Goal: Complete application form

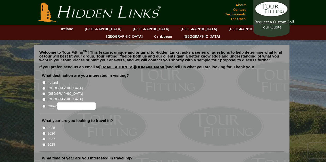
click at [45, 87] on input "[GEOGRAPHIC_DATA]" at bounding box center [43, 88] width 3 height 3
radio input "true"
click at [43, 92] on input "[GEOGRAPHIC_DATA]" at bounding box center [43, 93] width 3 height 3
radio input "true"
click at [44, 87] on input "[GEOGRAPHIC_DATA]" at bounding box center [43, 88] width 3 height 3
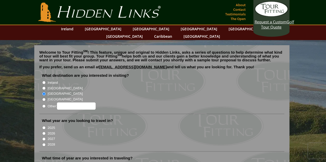
radio input "true"
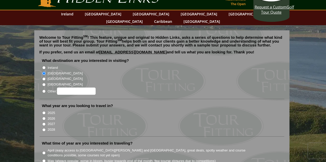
scroll to position [26, 0]
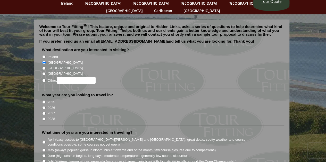
drag, startPoint x: 43, startPoint y: 99, endPoint x: 50, endPoint y: 102, distance: 7.3
click at [43, 106] on input "2026" at bounding box center [43, 107] width 3 height 3
radio input "true"
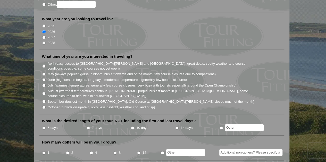
scroll to position [103, 0]
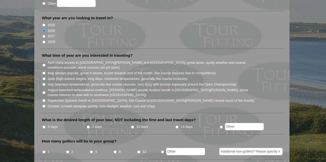
click at [44, 83] on input "July (warmest temperatures, generally few course closures, very busy with touri…" at bounding box center [43, 84] width 3 height 3
radio input "true"
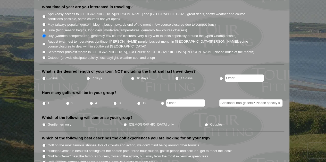
scroll to position [154, 0]
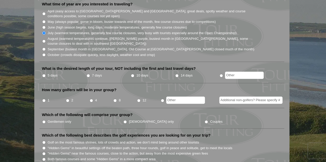
click at [43, 74] on input "5 days" at bounding box center [43, 75] width 3 height 3
radio input "true"
click at [66, 99] on input "2" at bounding box center [67, 100] width 3 height 3
radio input "true"
click at [45, 120] on input "Gentlemen only" at bounding box center [43, 121] width 3 height 3
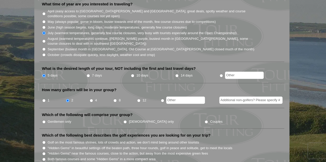
radio input "true"
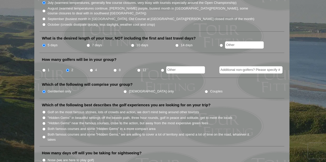
scroll to position [206, 0]
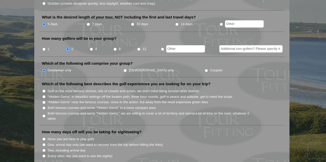
click at [44, 90] on input "Golf on the most famous shrines, lots of crowds and action, we don't mind being…" at bounding box center [43, 91] width 3 height 3
radio input "true"
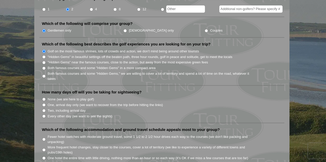
scroll to position [257, 0]
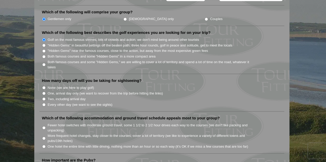
click at [44, 92] on input "One, arrival day only (we want to recover from the trip before hitting the link…" at bounding box center [43, 93] width 3 height 3
radio input "true"
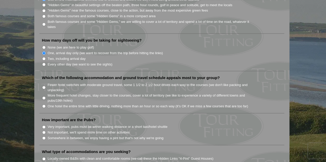
scroll to position [309, 0]
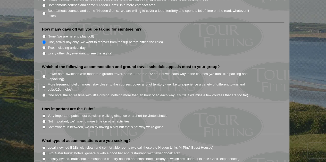
click at [44, 75] on input "Fewer hotel switches with moderate ground travel, some 1 1/2 to 2 1/2 hour driv…" at bounding box center [43, 76] width 3 height 3
radio input "true"
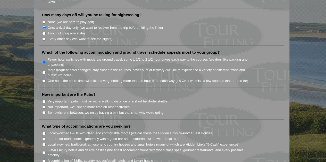
scroll to position [335, 0]
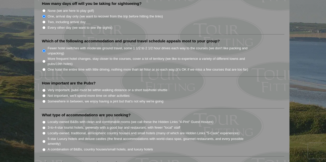
click at [44, 100] on input "Somewhere in between, we enjoy having a pint but that's not why we're going" at bounding box center [43, 101] width 3 height 3
radio input "true"
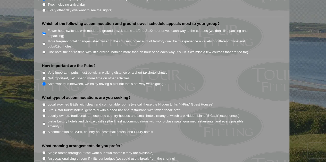
scroll to position [360, 0]
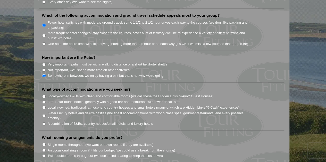
click at [44, 95] on input "Locally-owned B&Bs with clean and comfortable rooms (we call these the Hidden L…" at bounding box center [43, 96] width 3 height 3
radio input "true"
click at [44, 101] on input "3-to-4-star tourist hotels, generally with a good bar and restaurant, with fewe…" at bounding box center [43, 102] width 3 height 3
radio input "true"
click at [44, 95] on input "Locally-owned B&Bs with clean and comfortable rooms (we call these the Hidden L…" at bounding box center [43, 96] width 3 height 3
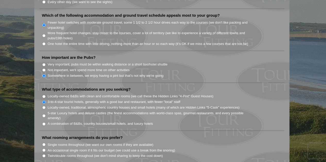
radio input "true"
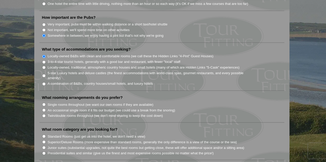
scroll to position [412, 0]
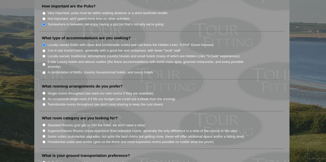
click at [45, 103] on input "Twin/double rooms throughout (we don't mind sharing to keep the cost down)" at bounding box center [43, 104] width 3 height 3
radio input "true"
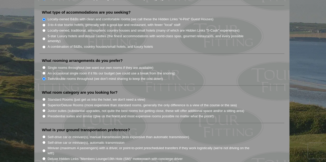
click at [44, 103] on input "Superior/Deluxe Rooms (more expensive than standard rooms, generally the only d…" at bounding box center [43, 104] width 3 height 3
radio input "true"
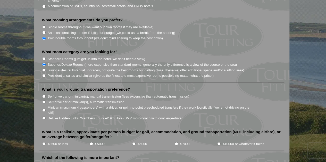
scroll to position [489, 0]
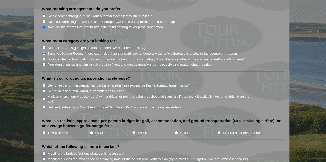
click at [44, 90] on input "Self-drive car or minivan(s), automatic transmission" at bounding box center [43, 91] width 3 height 3
radio input "true"
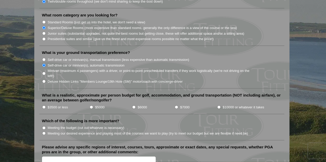
scroll to position [541, 0]
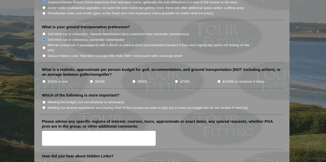
click at [43, 80] on input "$3500 or less" at bounding box center [43, 81] width 3 height 3
radio input "true"
click at [44, 106] on input "Meeting our desired experience and playing most of the courses we want to play …" at bounding box center [43, 107] width 3 height 3
radio input "true"
click at [86, 131] on textarea "Please advise any specific regions of interest, courses, tours, approximate or …" at bounding box center [99, 138] width 114 height 15
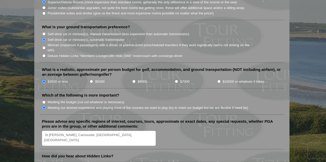
click at [87, 131] on textarea "St [PERSON_NAME], Carnoustie, [GEOGRAPHIC_DATA], [GEOGRAPHIC_DATA]" at bounding box center [99, 138] width 114 height 15
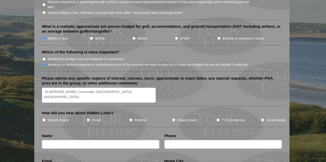
scroll to position [618, 0]
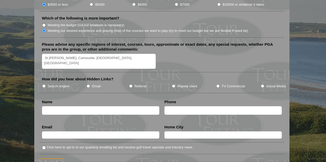
type textarea "St [PERSON_NAME], Carnoustie, [GEOGRAPHIC_DATA], [GEOGRAPHIC_DATA]"
click at [217, 85] on input "TV Commercial" at bounding box center [217, 86] width 3 height 3
radio input "true"
click at [49, 107] on input "text" at bounding box center [100, 111] width 117 height 8
type input "[PERSON_NAME]"
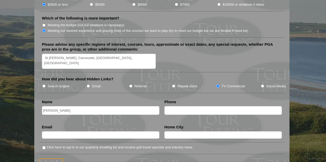
type input "8604903636"
type input "[EMAIL_ADDRESS][DOMAIN_NAME]"
type input "[GEOGRAPHIC_DATA]"
click at [43, 146] on input "Click here to opt-in to our quarterly emailing list and receive golf travel spe…" at bounding box center [43, 147] width 3 height 3
checkbox input "true"
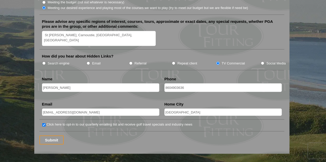
scroll to position [695, 0]
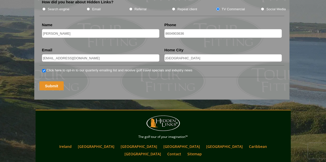
click at [55, 82] on input "Submit" at bounding box center [51, 86] width 24 height 9
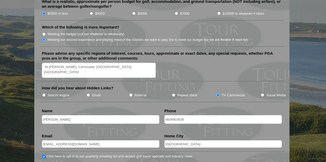
scroll to position [644, 0]
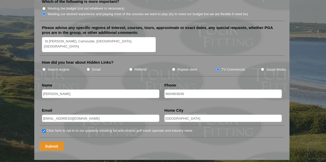
click at [53, 142] on input "Submit" at bounding box center [51, 146] width 24 height 9
